Goal: Transaction & Acquisition: Purchase product/service

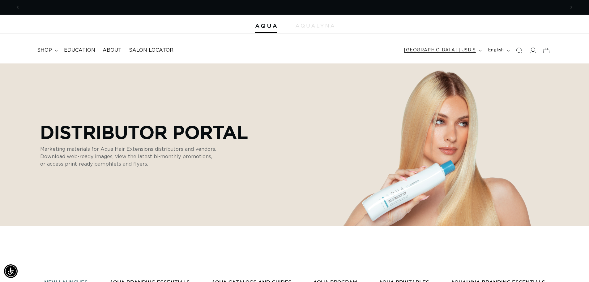
scroll to position [0, 1090]
click at [442, 53] on span "[GEOGRAPHIC_DATA] | USD $" at bounding box center [440, 50] width 72 height 6
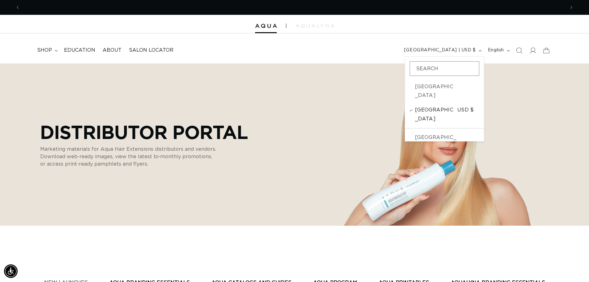
click at [429, 108] on States "United States USD $" at bounding box center [444, 114] width 79 height 23
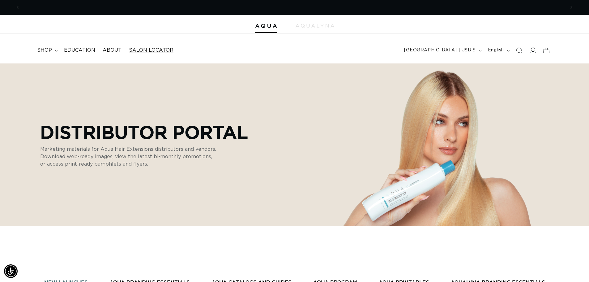
scroll to position [0, 1090]
click at [42, 51] on span "shop" at bounding box center [44, 50] width 15 height 6
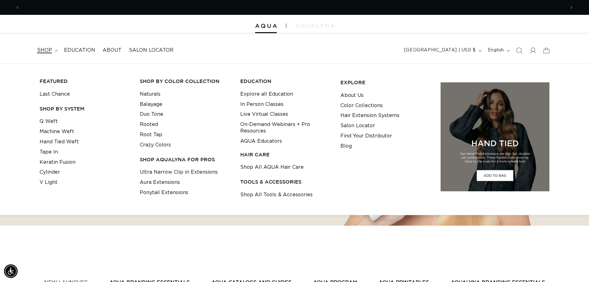
scroll to position [0, 0]
click at [57, 118] on link "Q Weft" at bounding box center [49, 121] width 18 height 10
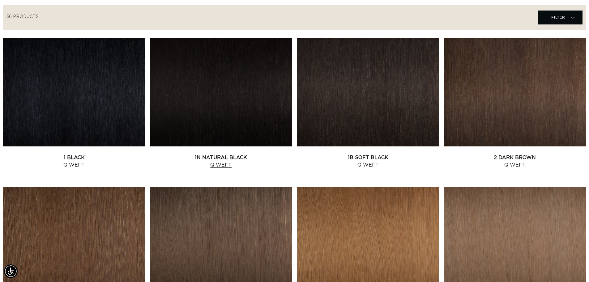
scroll to position [0, 545]
click at [88, 154] on link "1 Black Q Weft" at bounding box center [74, 161] width 142 height 15
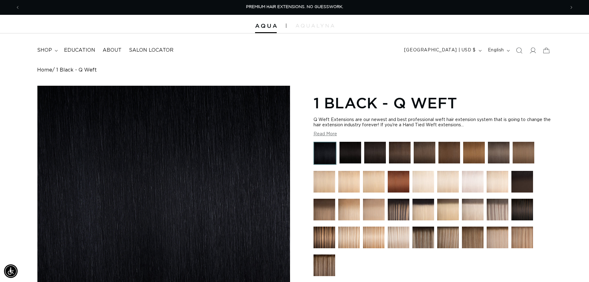
click at [361, 154] on img at bounding box center [350, 153] width 22 height 22
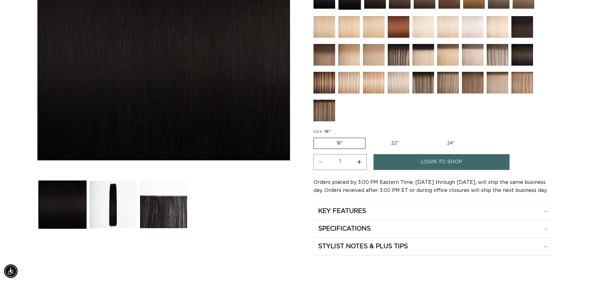
scroll to position [0, 545]
click at [411, 164] on link "login to shop" at bounding box center [441, 162] width 136 height 16
